Goal: Navigation & Orientation: Find specific page/section

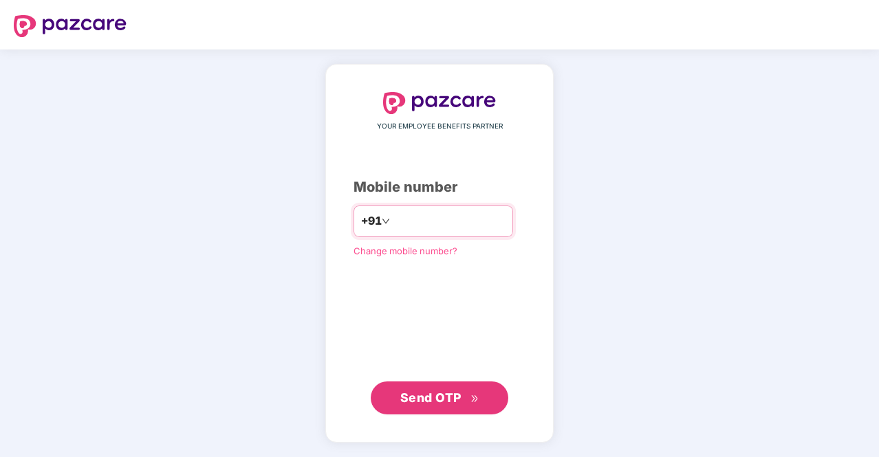
click at [395, 223] on input "number" at bounding box center [449, 222] width 113 height 22
type input "**********"
click at [438, 398] on span "Send OTP" at bounding box center [430, 398] width 61 height 14
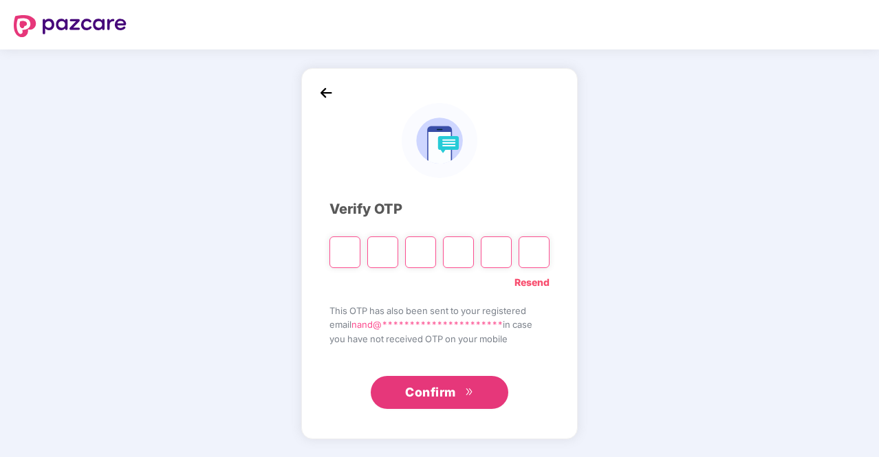
type input "*"
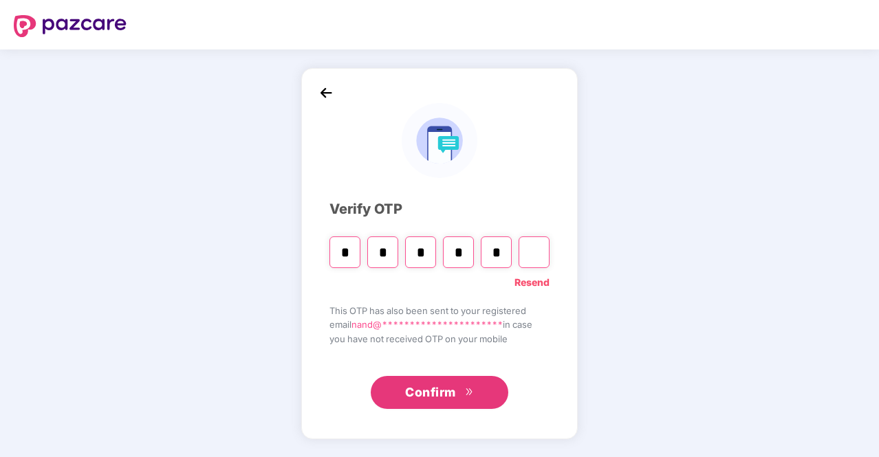
type input "*"
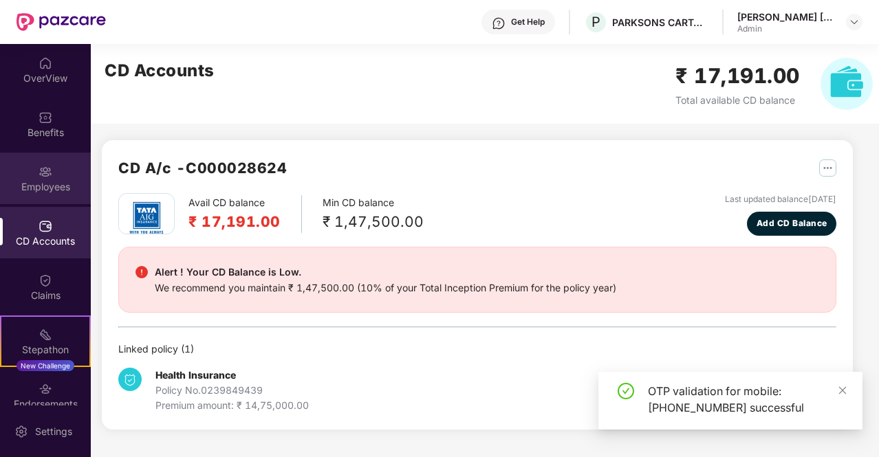
click at [41, 183] on div "Employees" at bounding box center [45, 187] width 91 height 14
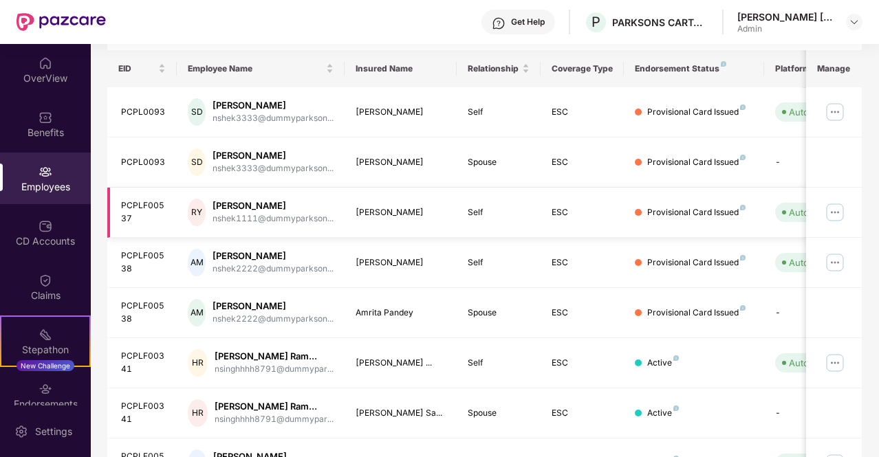
scroll to position [138, 0]
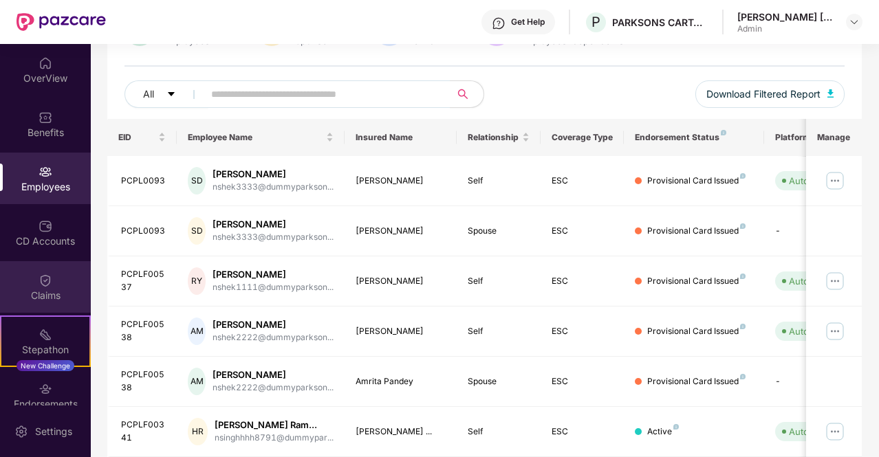
click at [43, 285] on img at bounding box center [46, 281] width 14 height 14
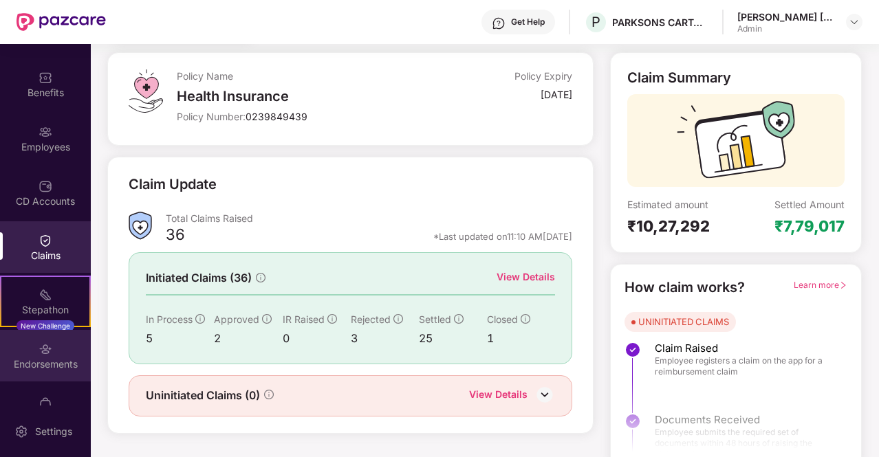
scroll to position [72, 0]
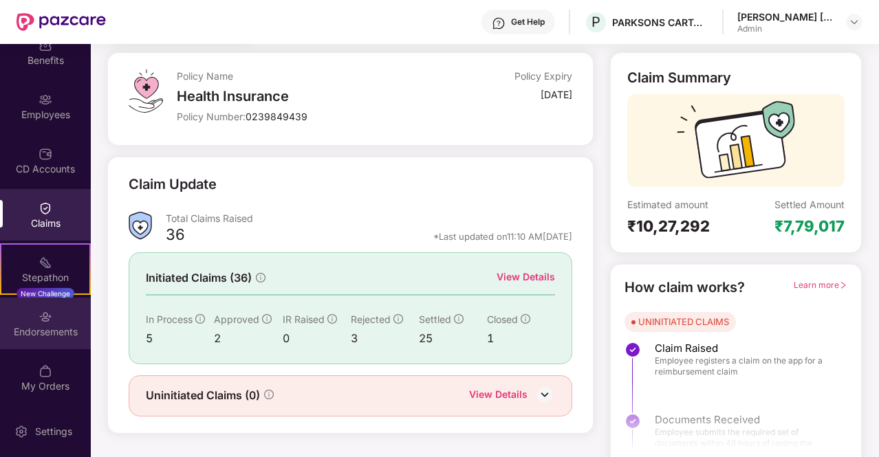
click at [47, 325] on div "Endorsements" at bounding box center [45, 332] width 91 height 14
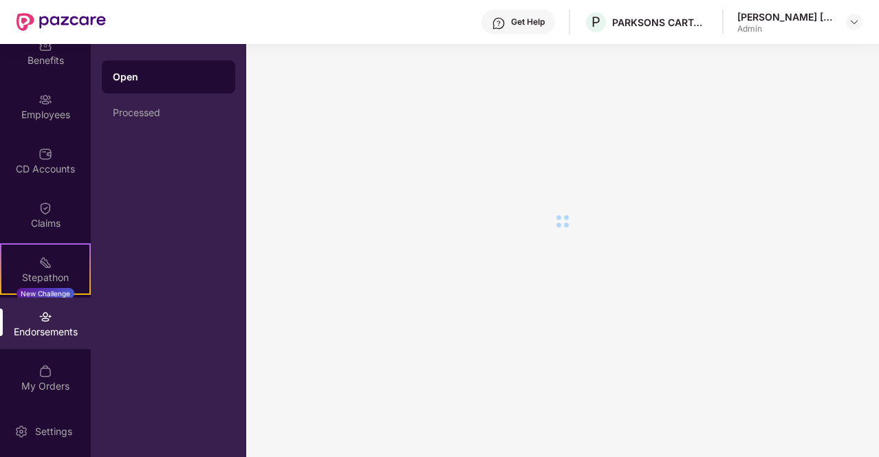
scroll to position [0, 0]
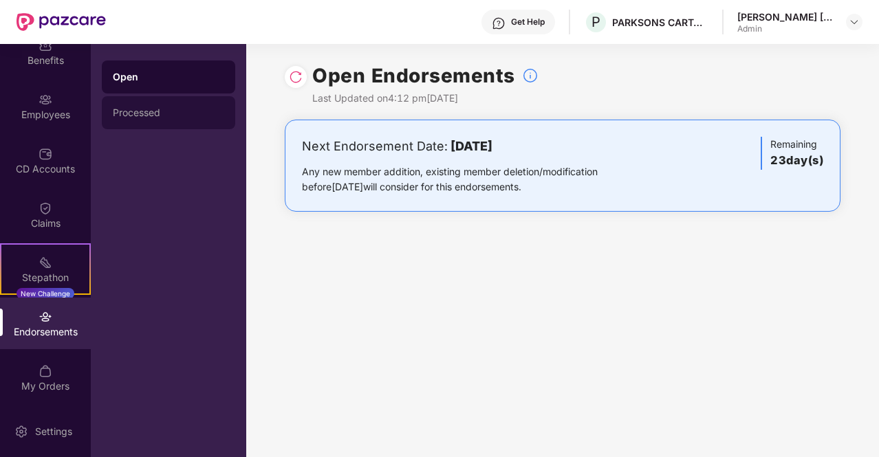
click at [138, 112] on div "Processed" at bounding box center [168, 112] width 111 height 11
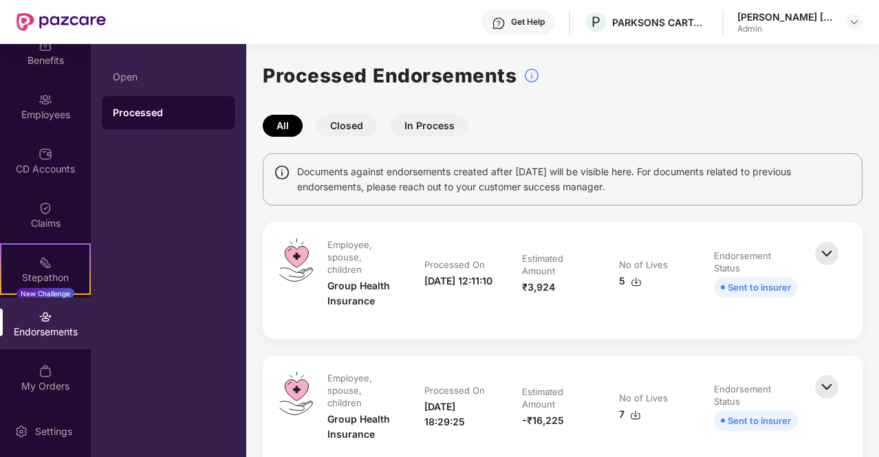
click at [834, 247] on img at bounding box center [827, 254] width 30 height 30
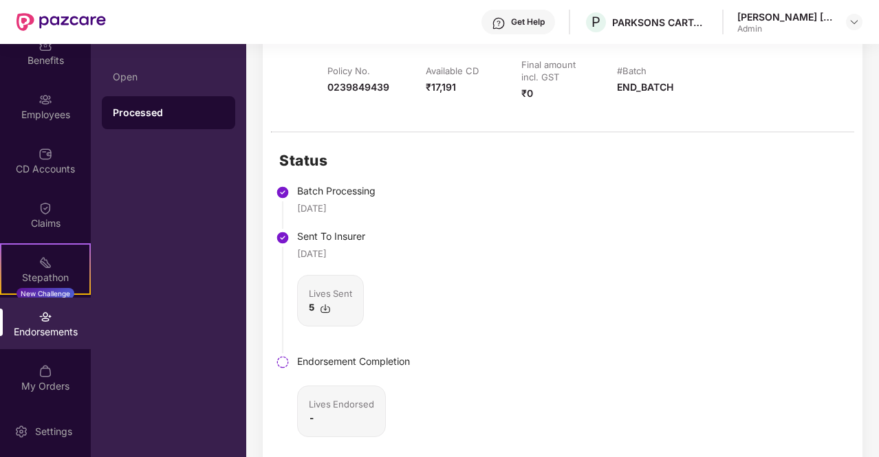
scroll to position [344, 0]
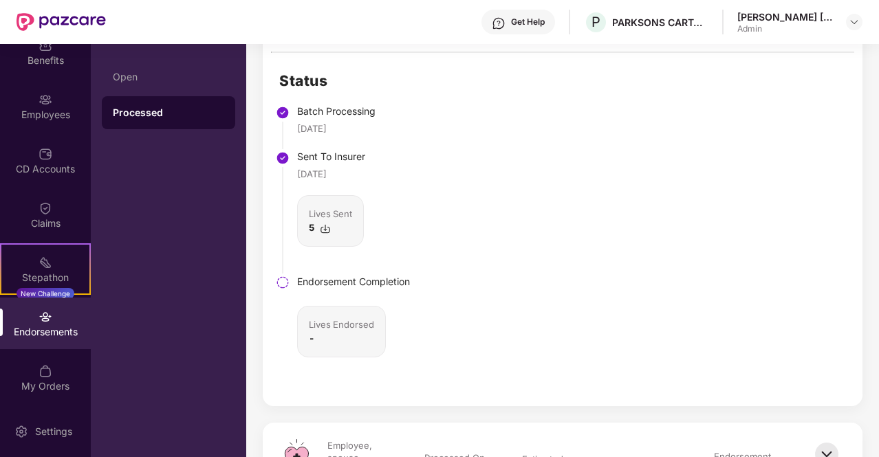
click at [322, 341] on div "-" at bounding box center [341, 339] width 65 height 14
click at [316, 336] on div "-" at bounding box center [341, 339] width 65 height 14
click at [313, 336] on b "-" at bounding box center [312, 338] width 6 height 11
click at [315, 324] on div "Lives Endorsed" at bounding box center [341, 325] width 65 height 14
click at [299, 281] on div "Endorsement Completion" at bounding box center [353, 281] width 113 height 15
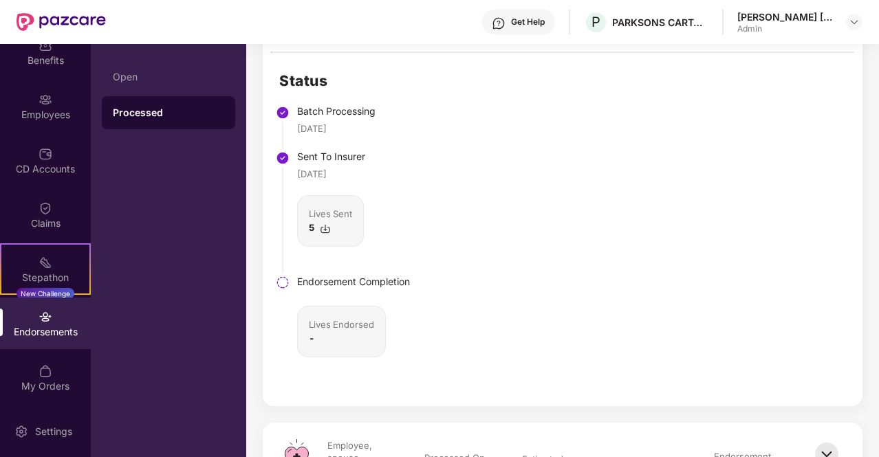
click at [281, 276] on img at bounding box center [283, 283] width 14 height 14
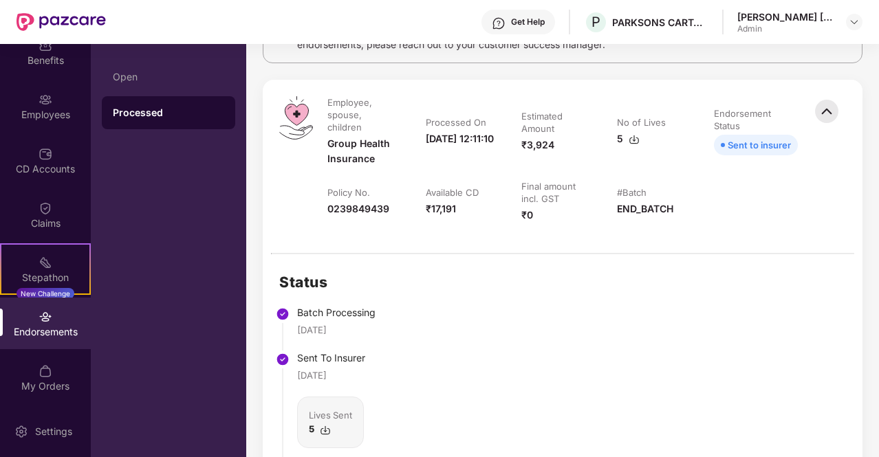
scroll to position [0, 0]
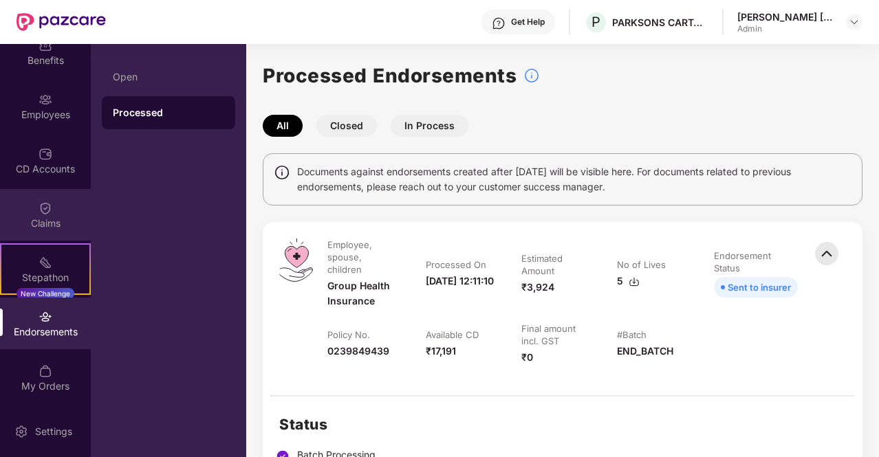
click at [54, 217] on div "Claims" at bounding box center [45, 224] width 91 height 14
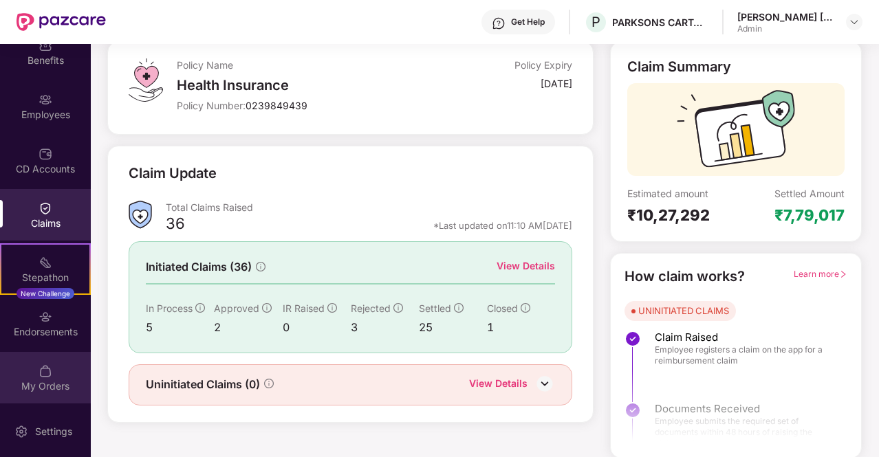
click at [50, 378] on div "My Orders" at bounding box center [45, 378] width 91 height 52
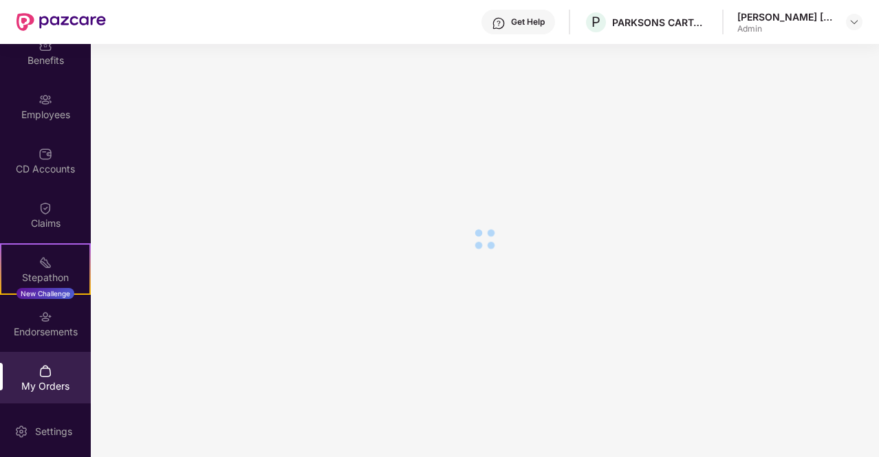
scroll to position [80, 0]
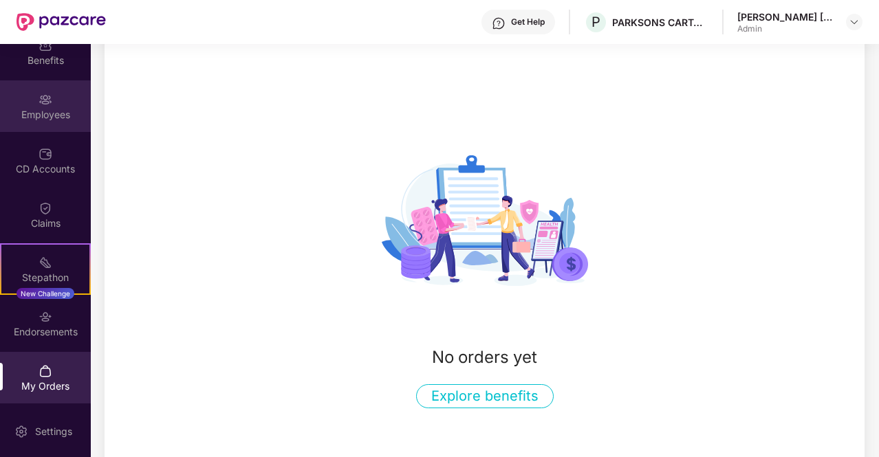
click at [44, 99] on img at bounding box center [46, 100] width 14 height 14
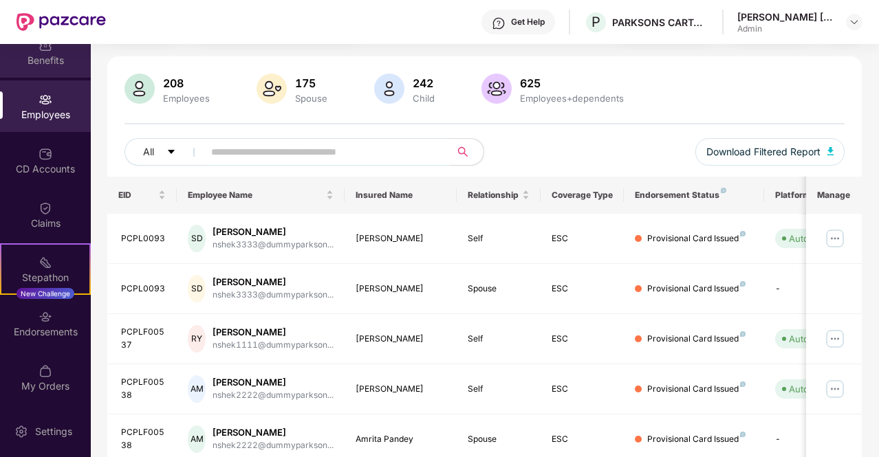
click at [47, 62] on div "Benefits" at bounding box center [45, 61] width 91 height 14
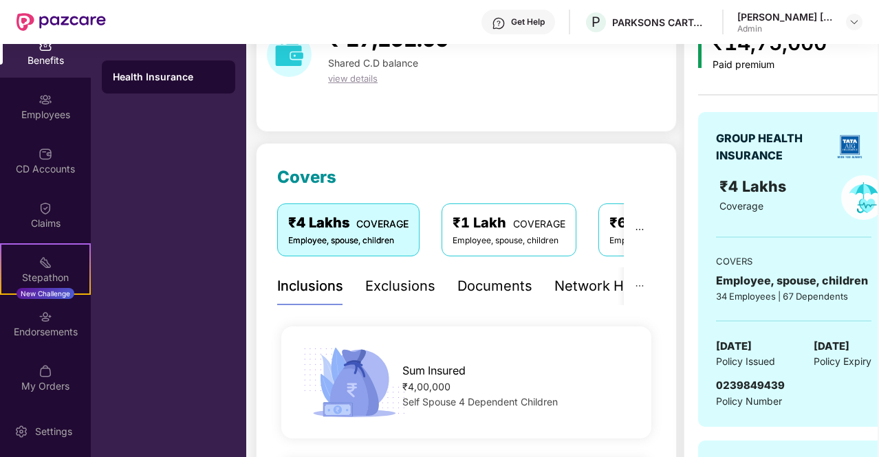
scroll to position [0, 0]
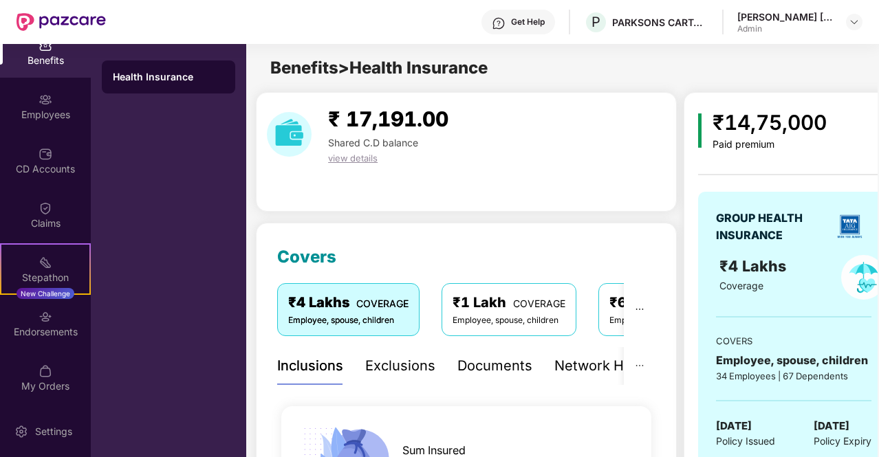
click at [365, 153] on span "view details" at bounding box center [353, 158] width 50 height 11
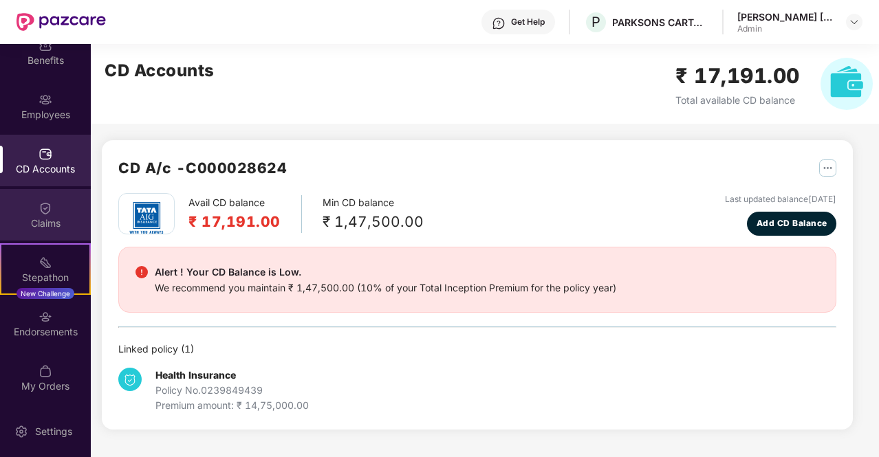
click at [47, 219] on div "Claims" at bounding box center [45, 224] width 91 height 14
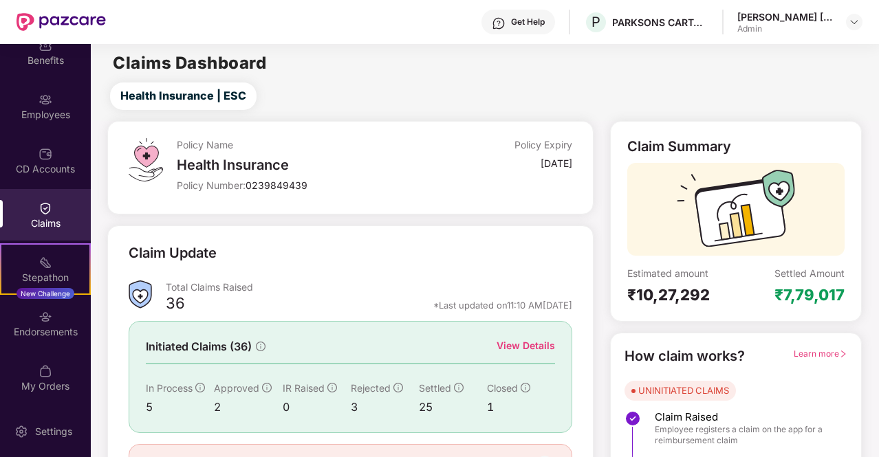
click at [543, 338] on div "View Details" at bounding box center [526, 345] width 58 height 15
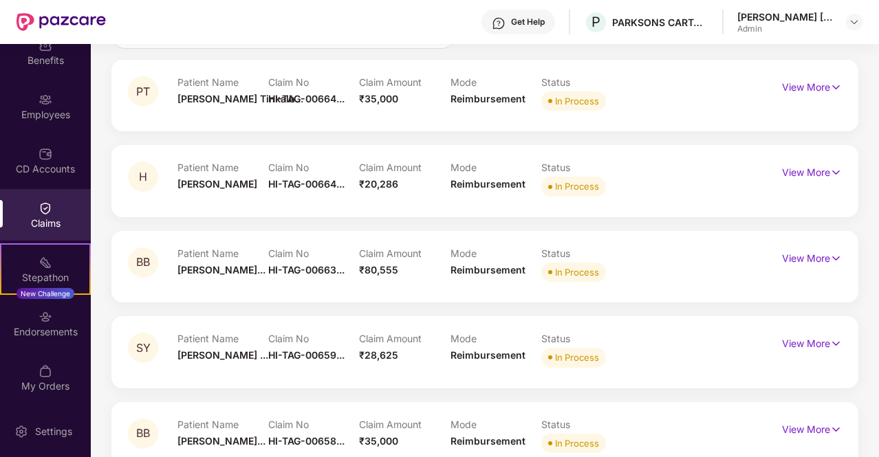
scroll to position [138, 0]
click at [831, 255] on img at bounding box center [836, 257] width 12 height 15
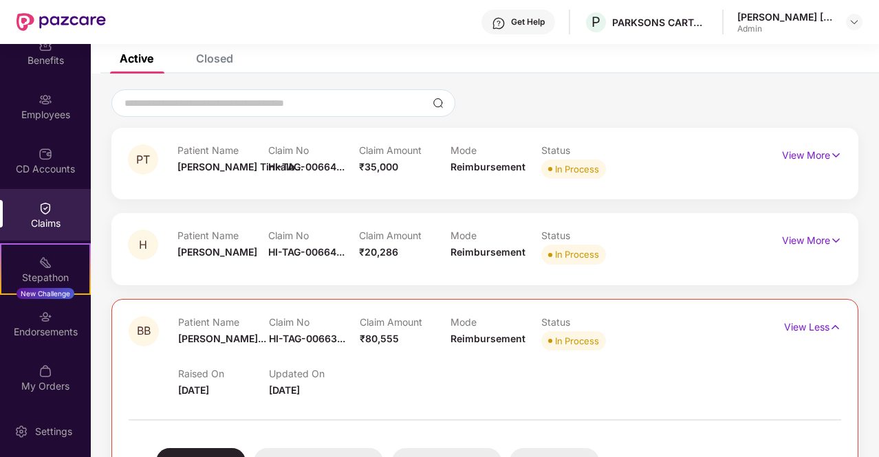
scroll to position [0, 0]
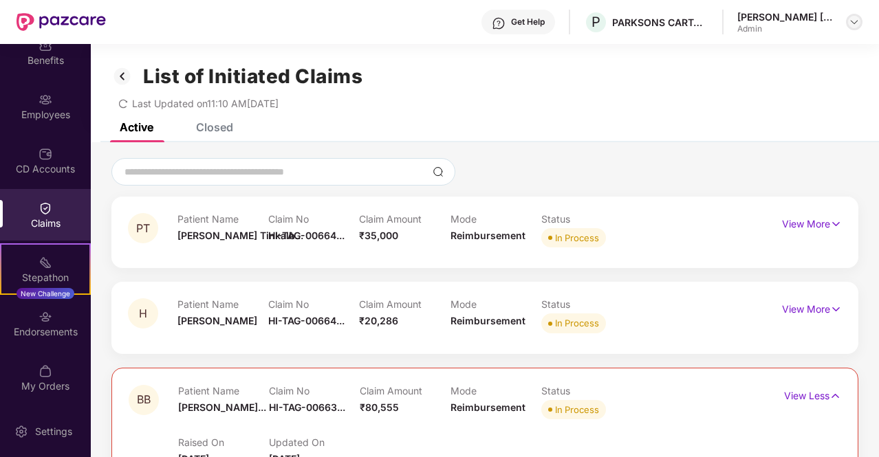
click at [856, 24] on img at bounding box center [854, 22] width 11 height 11
click at [740, 80] on div "Logout" at bounding box center [789, 81] width 179 height 27
